Goal: Communication & Community: Answer question/provide support

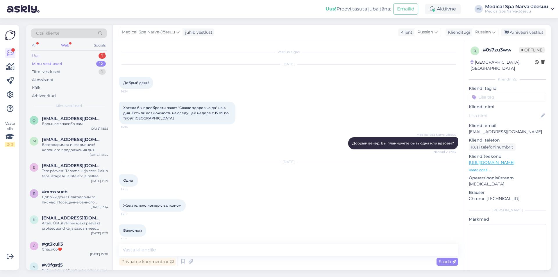
scroll to position [708, 0]
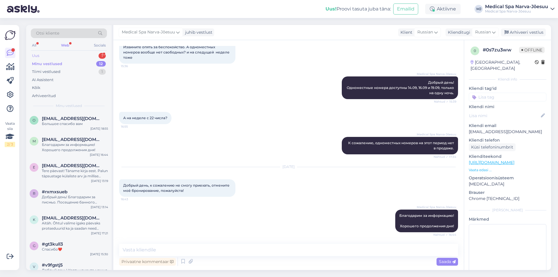
click at [66, 56] on div "Uus 1" at bounding box center [69, 56] width 76 height 8
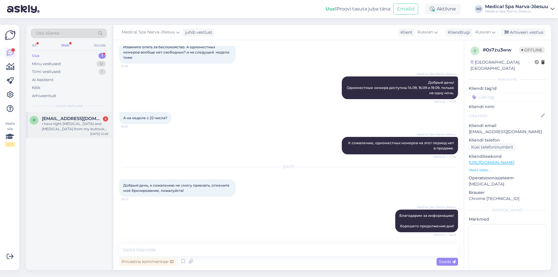
click at [87, 131] on div "I have tight [MEDICAL_DATA] and [MEDICAL_DATA] from my buttocks down to my righ…" at bounding box center [75, 126] width 66 height 10
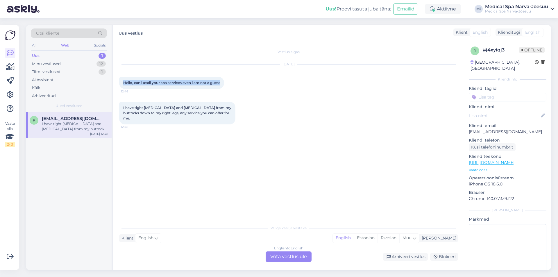
drag, startPoint x: 224, startPoint y: 81, endPoint x: 123, endPoint y: 84, distance: 101.3
click at [123, 84] on div "Hello, can i avail your spa services even i am not a guest 12:46" at bounding box center [171, 83] width 105 height 12
click at [148, 239] on span "English" at bounding box center [145, 238] width 15 height 6
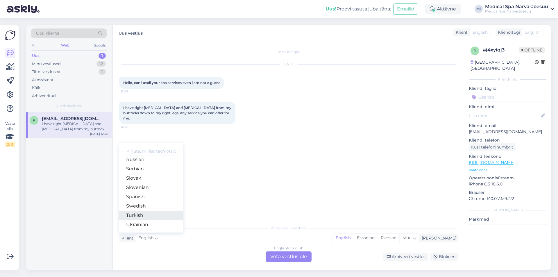
scroll to position [239, 0]
click at [140, 159] on link "Russian" at bounding box center [151, 158] width 64 height 9
click at [140, 159] on div "Vestlus algas [DATE] Hello, can i avail your spa services even i am not a guest…" at bounding box center [291, 131] width 344 height 171
click at [148, 237] on span "Russian" at bounding box center [146, 238] width 16 height 6
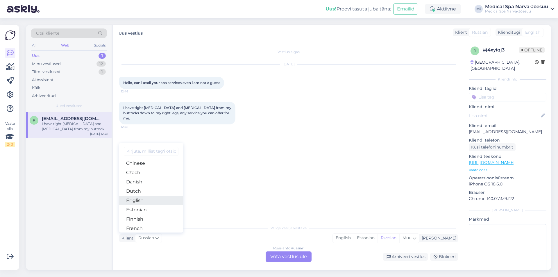
click at [150, 200] on link "English" at bounding box center [151, 200] width 64 height 9
click at [230, 174] on div "Vestlus algas [DATE] Hello, can i avail your spa services even i am not a guest…" at bounding box center [291, 131] width 344 height 171
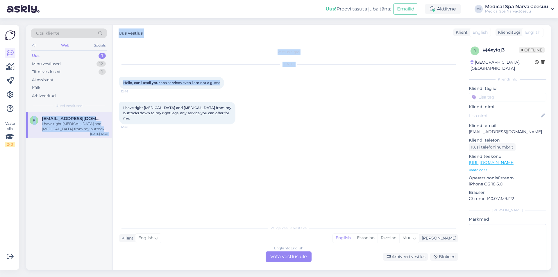
drag, startPoint x: 223, startPoint y: 82, endPoint x: 112, endPoint y: 83, distance: 110.8
click at [112, 83] on div "Otsi kliente All Web Socials Uus 1 Minu vestlused 12 Tiimi vestlused 1 AI Assis…" at bounding box center [288, 147] width 525 height 245
click at [259, 85] on div "[DATE] Hello, can i avail your spa services even i am not a guest 12:46" at bounding box center [288, 76] width 339 height 37
drag, startPoint x: 222, startPoint y: 83, endPoint x: 124, endPoint y: 84, distance: 97.7
click at [124, 84] on div "Hello, can i avail your spa services even i am not a guest 12:46" at bounding box center [171, 83] width 105 height 12
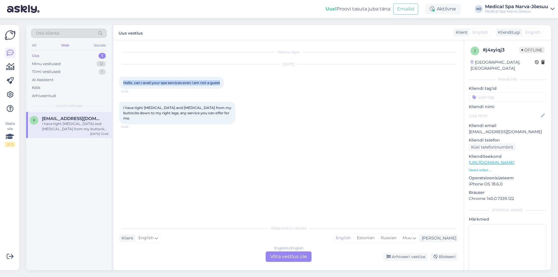
copy span "Hello, can i avail your spa services even i am not a guest"
click at [272, 163] on div "Vestlus algas [DATE] Hello, can i avail your spa services even i am not a guest…" at bounding box center [291, 131] width 344 height 171
click at [528, 32] on span "English" at bounding box center [533, 32] width 15 height 6
click at [512, 33] on div "Klienditugi" at bounding box center [508, 32] width 25 height 6
click at [525, 33] on div "English" at bounding box center [533, 32] width 22 height 9
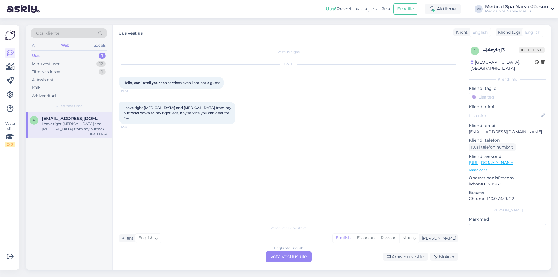
drag, startPoint x: 531, startPoint y: 33, endPoint x: 518, endPoint y: 30, distance: 13.3
click at [529, 32] on span "English" at bounding box center [533, 32] width 15 height 6
click at [516, 30] on div "Klienditugi" at bounding box center [508, 32] width 25 height 6
click at [511, 31] on div "Klienditugi" at bounding box center [508, 32] width 25 height 6
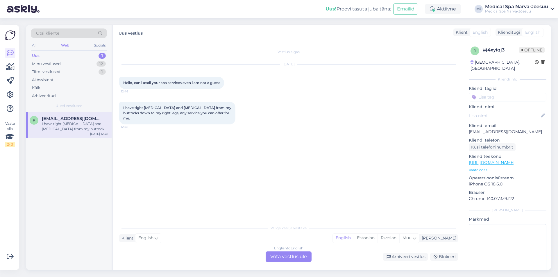
drag, startPoint x: 514, startPoint y: 31, endPoint x: 519, endPoint y: 31, distance: 5.2
click at [519, 31] on div "Klienditugi" at bounding box center [508, 32] width 25 height 6
click at [542, 31] on div "English" at bounding box center [533, 32] width 22 height 9
click at [526, 33] on span "English" at bounding box center [533, 32] width 15 height 6
click at [300, 257] on div "English to English Võta vestlus üle" at bounding box center [289, 257] width 46 height 10
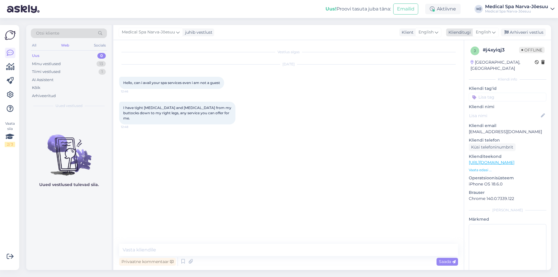
click at [492, 35] on div "English" at bounding box center [486, 32] width 26 height 9
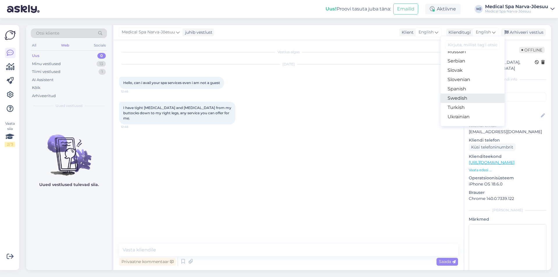
scroll to position [210, 0]
click at [467, 82] on link "Russian" at bounding box center [473, 80] width 64 height 9
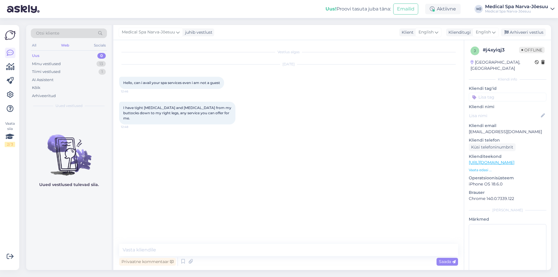
click at [359, 125] on div "I have tight [MEDICAL_DATA] and [MEDICAL_DATA] from my buttocks down to my righ…" at bounding box center [288, 112] width 339 height 35
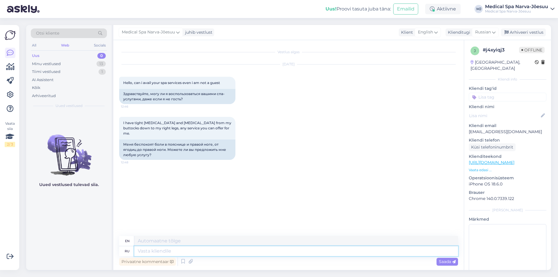
click at [200, 252] on textarea at bounding box center [296, 251] width 324 height 10
type textarea "L"
type textarea "Добрый"
type textarea "Kind"
type textarea "Добрый день!"
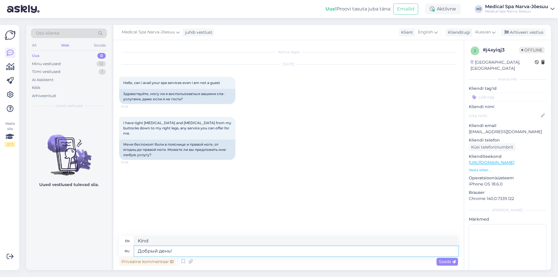
type textarea "Good afternoon"
type textarea "Добрый день! [GEOGRAPHIC_DATA]"
type textarea "Good day! Thank you"
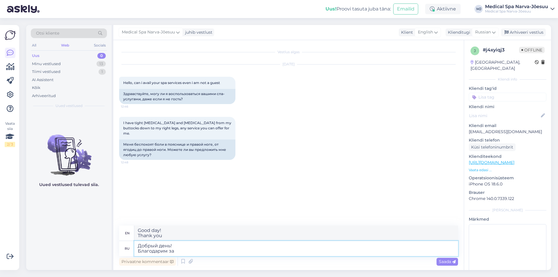
type textarea "Добрый день! Благодарим за п"
type textarea "Good day! Thank you for"
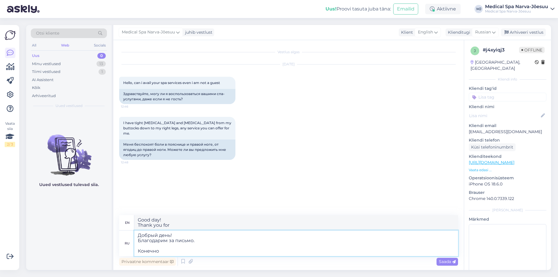
type textarea "Добрый день! Благодарим за письмо. Конечно"
type textarea "Good day! Thank you for your letter. Sure"
type textarea "Добрый день! Благодарим за письмо. Конечно Вы"
type textarea "Good day! Thank you for your letter. Of course you"
type textarea "Добрый день! Благодарим за письмо. Конечно Вы можете"
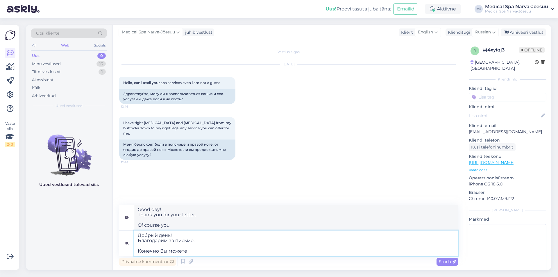
type textarea "Good day! Thank you for your letter. Of course you can"
type textarea "Добрый день! Благодарим за письмо. Конечно Вы можете воспользоыаться н"
type textarea "Good day! Thank you for your letter. Of course you can use"
type textarea "Добрый день! Благодарим за письмо. Конечно Вы можете воспользоыаться нашими"
type textarea "Good day! Thank you for your letter. Of course you can use our"
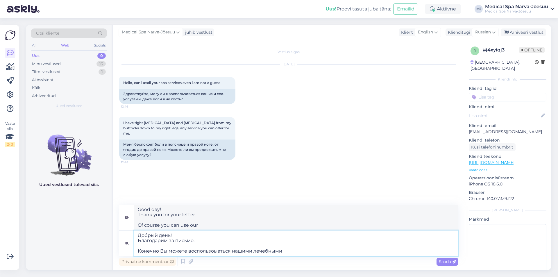
type textarea "Добрый день! Благодарим за письмо. Конечно Вы можете воспользоыаться нашими леч…"
type textarea "Good day! Thank you for your letter. Of course you can use our medical"
type textarea "Добрый день! Благодарим за письмо. Конечно Вы можете воспользоыаться нашими леч…"
type textarea "Good day! Thank you for your letter. Of course you can use our medical and"
type textarea "Добрый день! Благодарим за письмо. Конечно Вы можете воспользоыаться нашими леч…"
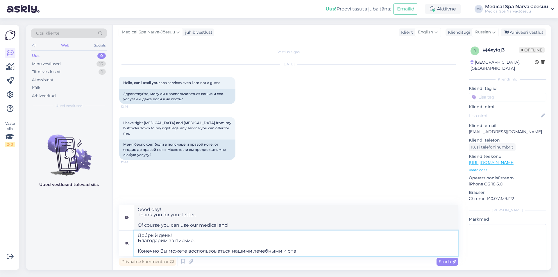
type textarea "Good day! Thank you for your letter. Of course you can use our medical and spa"
type textarea "Добрый день! Благодарим за письмо. Конечно Вы можете воспользоыаться нашими леч…"
type textarea "Good day! Thank you for your letter. Of course you can use our medical and spa …"
type textarea "Добрый день! Благодарим за письмо. Конечно Вы можете воспользоыаться нашими леч…"
type textarea "Good day! Thank you for your letter. Of course you can use our medical and spa …"
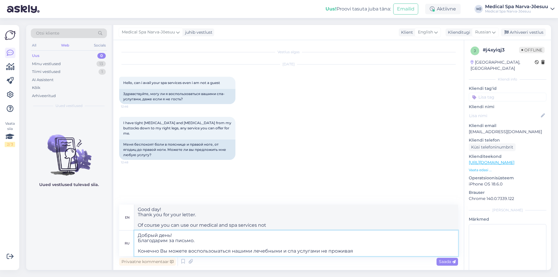
type textarea "Добрый день! Благодарим за письмо. Конечно Вы можете воспользоыаться нашими леч…"
type textarea "Good day! Thank you for your letter. Of course you can use our medical and spa …"
type textarea "Добрый день! Благодарим за письмо. Конечно Вы можете воспользоыаться нашими леч…"
type textarea "Good day! Thank you for your letter. Of course you can use our medical and spa …"
type textarea "Добрый день! Благодарим за письмо. Конечно Вы можете воспользоыаться нашими леч…"
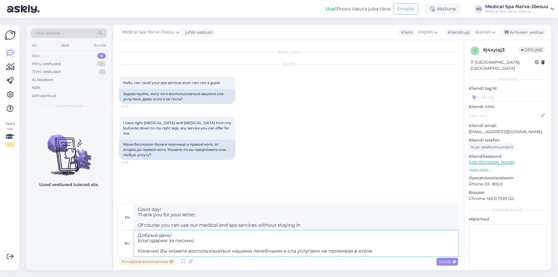
type textarea "Good day! Thank you for your letter. Of course you can use our medical and spa …"
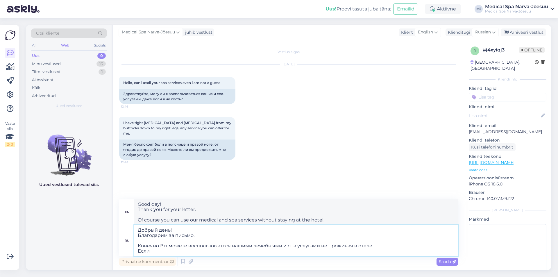
type textarea "Добрый день! Благодарим за письмо. Конечно Вы можете воспользоыаться нашими леч…"
type textarea "Good day! Thank you for your letter. Of course you can use our medical and spa …"
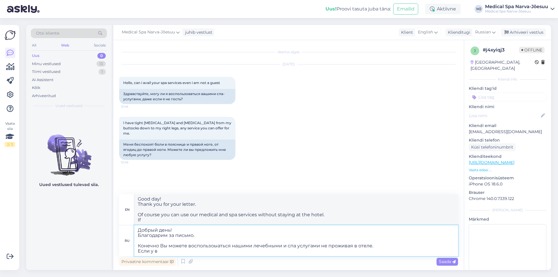
type textarea "Добрый день! Благодарим за письмо. Конечно Вы можете воспользоыаться нашими леч…"
type textarea "Good day! Thank you for your letter. Of course, you can use our medical and spa…"
type textarea "Добрый день! Благодарим за письмо. Конечно Вы можете воспользоыаться нашими леч…"
type textarea "Good day! Thank you for your letter. Of course, you can use our medical and spa…"
type textarea "Добрый день! Благодарим за письмо. Конечно Вы можете воспользоыаться нашими леч…"
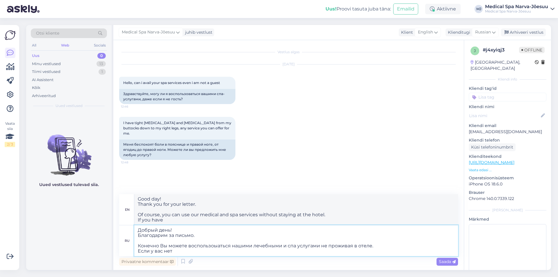
type textarea "Good day! Thank you for your letter. Of course you can use our medical and spa …"
type textarea "Добрый день! Благодарим за письмо. Конечно Вы можете воспользоыаться нашими леч…"
type textarea "Good day! Thank you for your letter. Of course, you can use our medical and spa…"
type textarea "Добрый день! Благодарим за письмо. Конечно Вы можете воспользоыаться нашими леч…"
type textarea "Good afternoon! Thank you for your letter. Of course, you can use our medical a…"
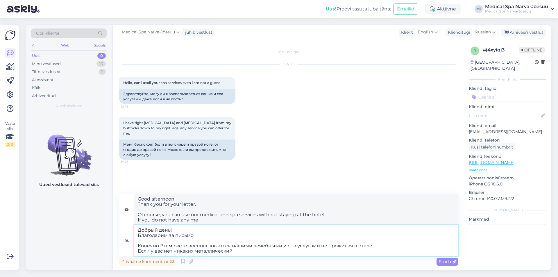
type textarea "Добрый день! Благодарим за письмо. Конечно Вы можете воспользоыаться нашими леч…"
type textarea "Good day! Thank you for your letter. Of course, you can use our medical and spa…"
type textarea "Добрый день! Благодарим за письмо. Конечно Вы можете воспользоыаться нашими леч…"
type textarea "Good day! Thank you for your letter. Of course you can use our medical and spa …"
type textarea "Добрый день! Благодарим за письмо. Конечно Вы можете воспользоыаться нашими леч…"
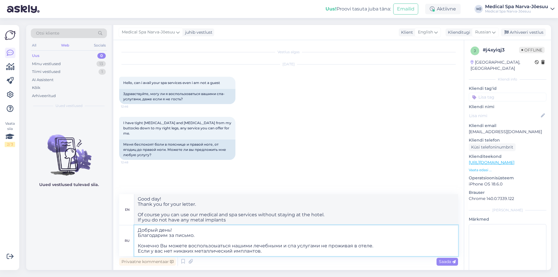
type textarea "Good day! Thank you for your letter. Of course you can use our medical and spa …"
type textarea "Добрый день! Благодарим за письмо. Конечно Вы можете воспользоыаться нашими леч…"
type textarea "Good day! Thank you for your letter. Of course you can use our medical and spa …"
type textarea "Добрый день! Благодарим за письмо. Конечно Вы можете воспользоыаться нашими леч…"
type textarea "Good day! Thank you for your letter. Of course, you can use our medical and spa…"
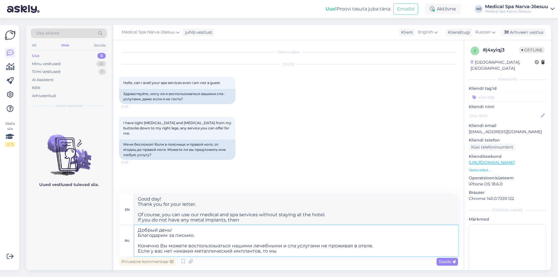
type textarea "Добрый день! Благодарим за письмо. Конечно Вы можете воспользоыаться нашими леч…"
type textarea "Good day! Thank you for your letter. Of course, you can use our medical and spa…"
type textarea "Добрый день! Благодарим за письмо. Конечно Вы можете воспользоыаться нашими леч…"
type textarea "Good day! Thank you for your letter. Of course you can use our medical and spa …"
type textarea "Добрый день! Благодарим за письмо. Конечно Вы можете воспользоыаться нашими леч…"
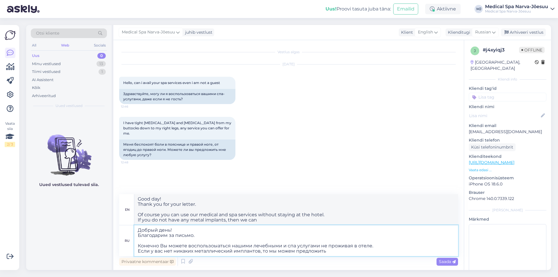
type textarea "Good day! Thank you for your letter. Of course you can use our medical and spa …"
type textarea "Добрый день! Благодарим за письмо. Конечно Вы можете воспользоыаться нашими леч…"
type textarea "Good day! Thank you for your letter. Of course, you can use our medical and spa…"
type textarea "Добрый день! Благодарим за письмо. Конечно Вы можете воспользоыаться нашими леч…"
type textarea "Good day! Thank you for your letter. Of course you can use our medical and spa …"
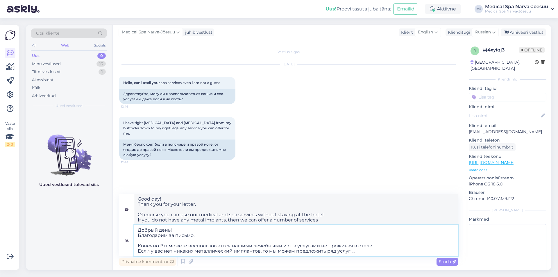
type textarea "Добрый день! Благодарим за письмо. Конечно Вы можете воспользоыаться нашими леч…"
type textarea "Good day! Thank you for your letter. Of course you can use our medical and spa …"
drag, startPoint x: 362, startPoint y: 252, endPoint x: 113, endPoint y: 240, distance: 248.7
click at [113, 240] on div "Vestlus algas [DATE] Hello, can i avail your spa services even i am not a guest…" at bounding box center [288, 155] width 351 height 230
paste textarea "Наши лечебные и спа-услуги доступны не только для гостей отеля. При отсутствии …"
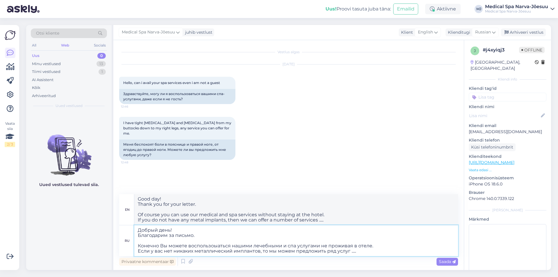
type textarea "Добрый день! Благодарим за письмо. Наши лечебные и спа-услуги доступны не тольк…"
click at [206, 231] on textarea "Добрый день! Благодарим за письмо. Наши лечебные и спа-услуги доступны не тольк…" at bounding box center [296, 240] width 324 height 31
type textarea "Good day! Thank you for your letter. Our medical and spa services are available…"
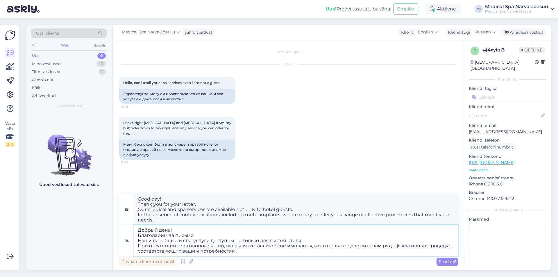
click at [205, 236] on textarea "Добрый день! Благодарим за письмо. Наши лечебные и спа-услуги доступны не тольк…" at bounding box center [296, 240] width 324 height 31
type textarea "Добрый день! Благодарим за письмо. Наши лечебные и спа-услуги доступны не тольк…"
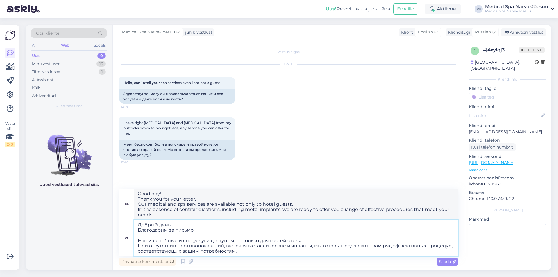
type textarea "Good day! Thank you for your letter. Our medical and spa services are available…"
click at [252, 256] on textarea "Добрый день! Благодарим за письмо. Наши лечебные и спа-услуги доступны не тольк…" at bounding box center [296, 238] width 324 height 36
type textarea "Добрый день! Благодарим за письмо. Наши лечебные и спа-услуги доступны не тольк…"
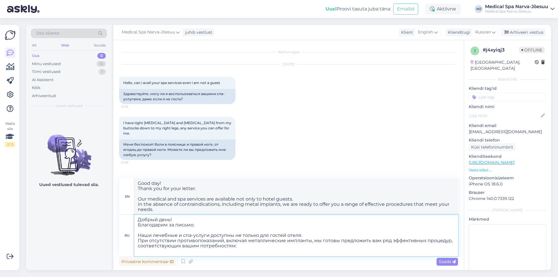
type textarea "Good day! Thank you for your letter. Our medical and spa services are available…"
type textarea "Добрый день! Благодарим за письмо. Наши лечебные и спа-услуги доступны не тольк…"
type textarea "Good day! Thank you for your letter. Our medical and spa services are available…"
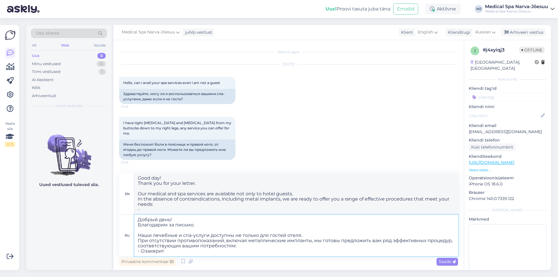
type textarea "Добрый день! Благодарим за письмо. Наши лечебные и спа-услуги доступны не тольк…"
type textarea "Good day! Thank you for your letter. Our medical and spa services are available…"
drag, startPoint x: 161, startPoint y: 251, endPoint x: 141, endPoint y: 253, distance: 19.6
click at [141, 253] on textarea "Добрый день! Благодарим за письмо. Наши лечебные и спа-услуги доступны не тольк…" at bounding box center [296, 235] width 324 height 41
paste textarea
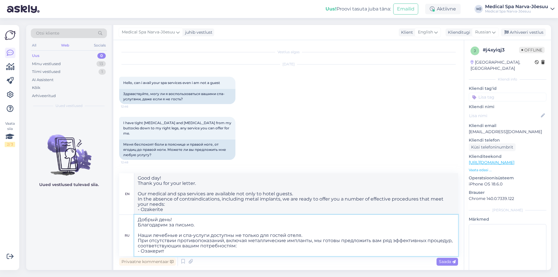
type textarea "Добрый день! Благодарим за письмо. Наши лечебные и спа-услуги доступны не тольк…"
type textarea "Good day! Thank you for your letter. Our medical and spa services are available…"
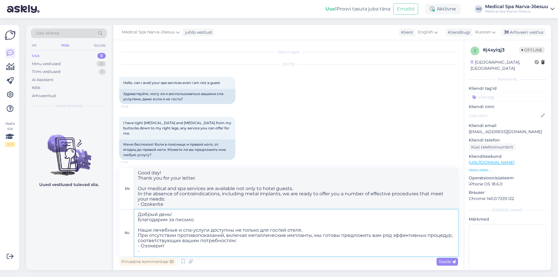
type textarea "Добрый день! Благодарим за письмо. Наши лечебные и спа-услуги доступны не тольк…"
type textarea "Good day! Thank you for your letter. Our medical and spa services are available…"
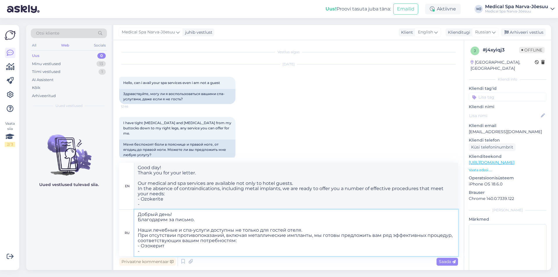
click at [180, 248] on textarea "Добрый день! Благодарим за письмо. Наши лечебные и спа-услуги доступны не тольк…" at bounding box center [296, 233] width 324 height 47
paste textarea "(20 мин) 16 €"
type textarea "Добрый день! Благодарим за письмо. Наши лечебные и спа-услуги доступны не тольк…"
type textarea "Good day! Thank you for your letter. Our medical and spa services are available…"
click at [156, 253] on textarea "Добрый день! Благодарим за письмо. Наши лечебные и спа-услуги доступны не тольк…" at bounding box center [296, 233] width 324 height 47
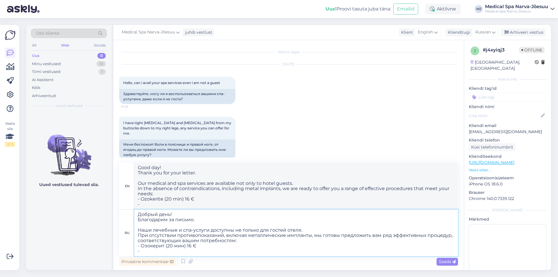
paste textarea "Лазерная терапия (10 мин) 15 €"
type textarea "Добрый день! Благодарим за письмо. Наши лечебные и спа-услуги доступны не тольк…"
type textarea "Good day! Thank you for your letter. Our medical and spa services are available…"
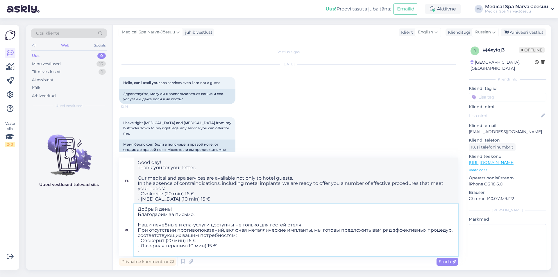
type textarea "Добрый день! Благодарим за письмо. Наши лечебные и спа-услуги доступны не тольк…"
type textarea "Good day! Thank you for your letter. Our medical and spa services are available…"
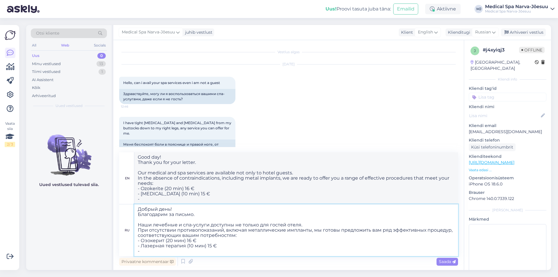
paste textarea "Магнитолечение (20 мин) 15 €"
type textarea "Добрый день! Благодарим за письмо. Наши лечебные и спа-услуги доступны не тольк…"
type textarea "Good day! Thank you for your letter. Our medical and spa services are available…"
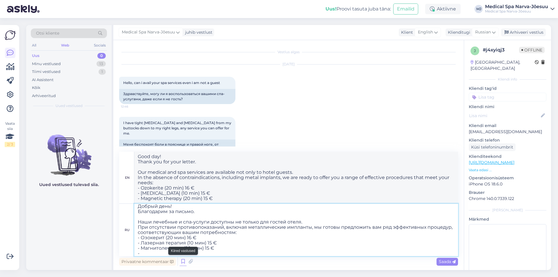
type textarea "Добрый день! Благодарим за письмо. Наши лечебные и спа-услуги доступны не тольк…"
type textarea "Good day! Thank you for your letter. Our medical and spa services are available…"
paste textarea "Фототерапия с биостимулирующим эффектом аппаратом HydroSun (7 мин) 14 € Курс 5 …"
type textarea "Добрый день! Благодарим за письмо. Наши лечебные и спа-услуги доступны не тольк…"
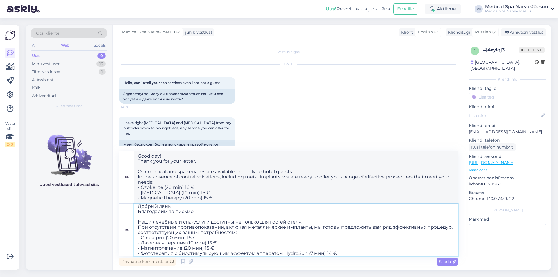
scroll to position [8, 0]
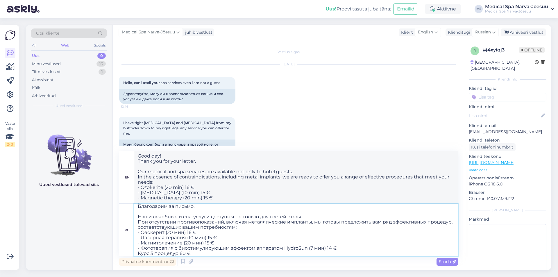
type textarea "Good day! Thank you for your letter. Our medical and spa services are available…"
click at [138, 253] on textarea "Добрый день! Благодарим за письмо. Наши лечебные и спа-услуги доступны не тольк…" at bounding box center [296, 230] width 324 height 52
type textarea "Добрый день! Благодарим за письмо. Наши лечебные и спа-услуги доступны не тольк…"
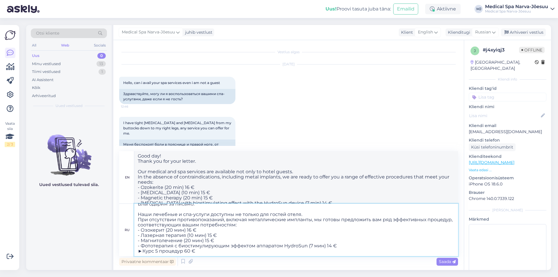
type textarea "Good day! Thank you for your letter. Our medical and spa services are available…"
click at [199, 250] on textarea "Добрый день! Благодарим за письмо. Наши лечебные и спа-услуги доступны не тольк…" at bounding box center [296, 230] width 324 height 52
paste textarea "NB! Процедуры просим бронировать заранее: Тел [PHONE_NUMBER] [EMAIL_ADDRESS][DO…"
type textarea "Добрый день! Благодарим за письмо. Наши лечебные и спа-услуги доступны не тольк…"
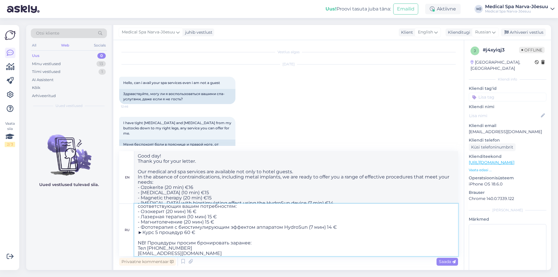
scroll to position [31, 0]
type textarea "Good day! Thank you for your letter. Our treatment and spa services are availab…"
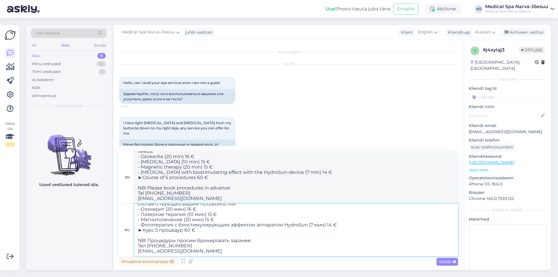
scroll to position [39, 0]
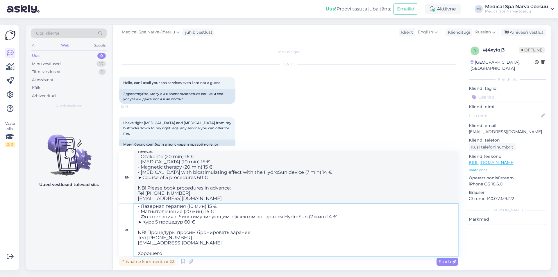
type textarea "Добрый день! Благодарим за письмо. Наши лечебные и спа-услуги доступны не тольк…"
type textarea "Good day! Thank you for your letter. Our treatment and spa services are availab…"
type textarea "Добрый день! Благодарим за письмо. Наши лечебные и спа-услуги доступны не тольк…"
type textarea "Good afternoon! Thank you for your letter. Our treatment and spa services are a…"
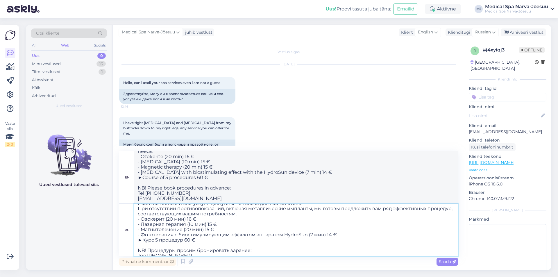
scroll to position [0, 0]
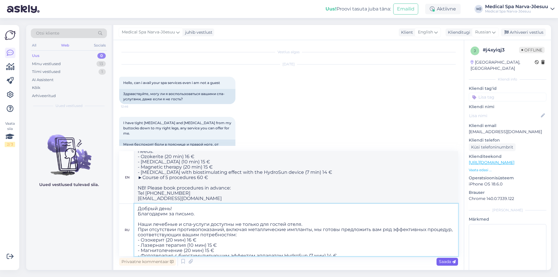
type textarea "Добрый день! Благодарим за письмо. Наши лечебные и спа-услуги доступны не тольк…"
click at [454, 259] on span "Saada" at bounding box center [447, 261] width 17 height 5
